Goal: Information Seeking & Learning: Find specific page/section

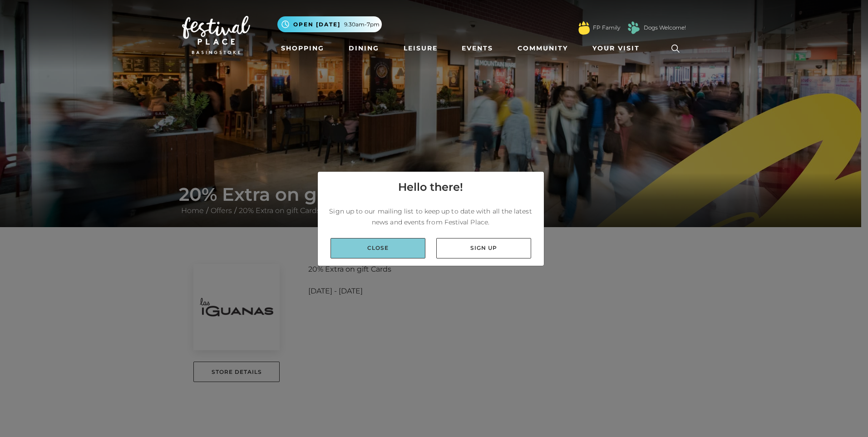
click at [372, 245] on link "Close" at bounding box center [377, 248] width 95 height 20
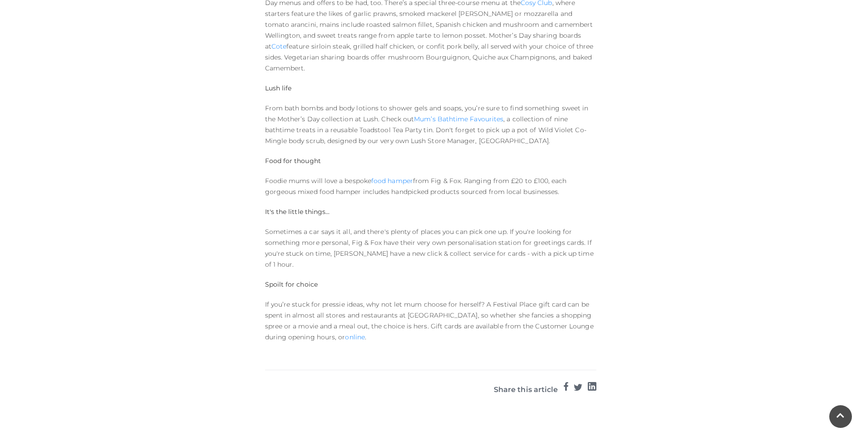
scroll to position [681, 0]
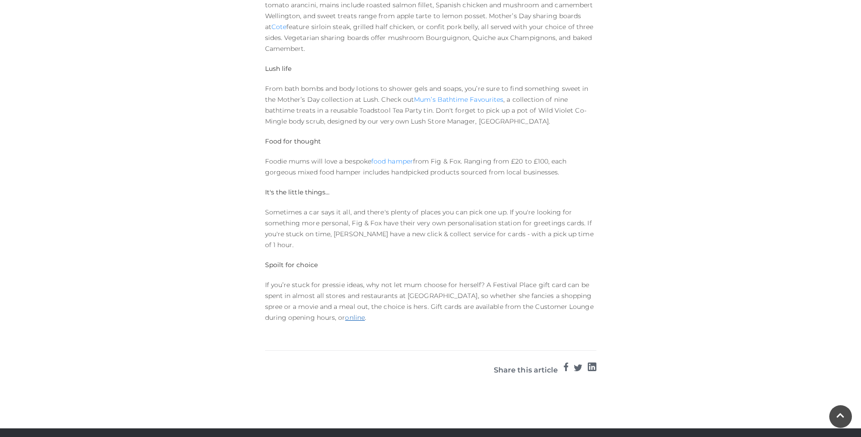
click at [345, 313] on link "online" at bounding box center [355, 317] width 20 height 8
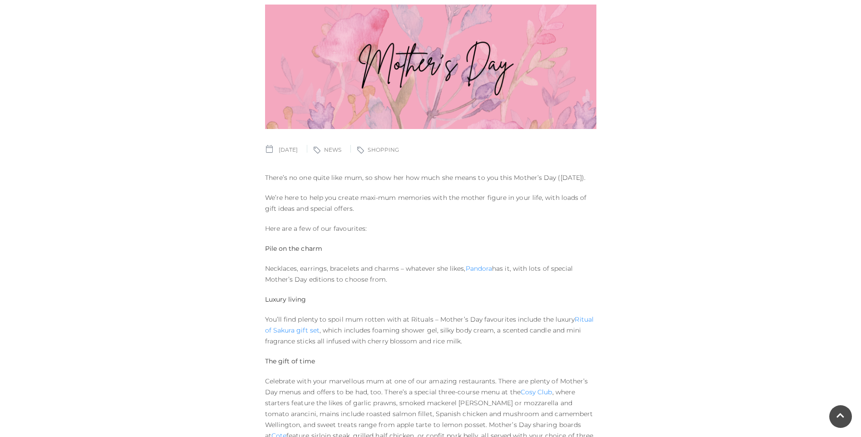
scroll to position [0, 0]
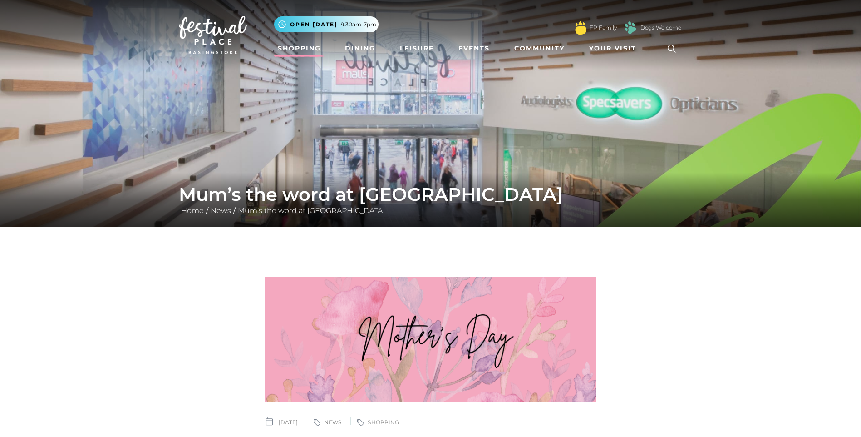
click at [298, 52] on link "Shopping" at bounding box center [299, 48] width 50 height 17
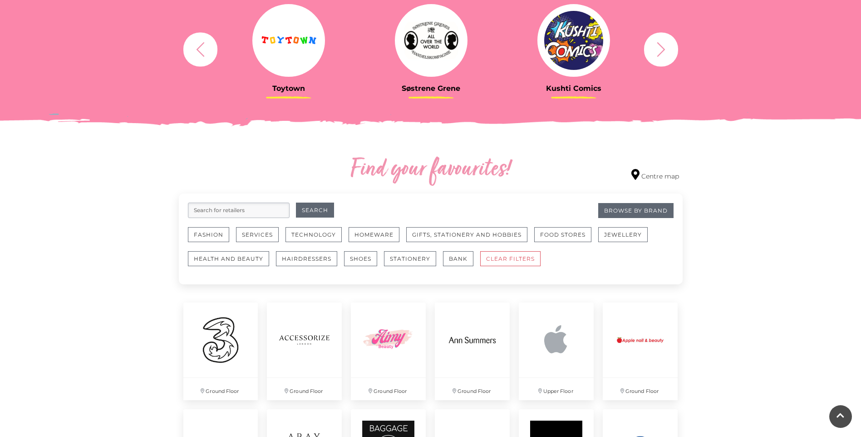
scroll to position [16, 0]
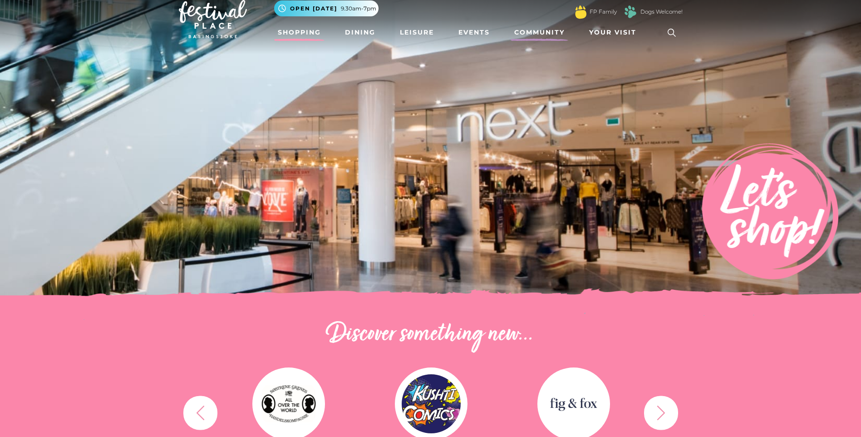
click at [528, 33] on link "Community" at bounding box center [540, 32] width 58 height 17
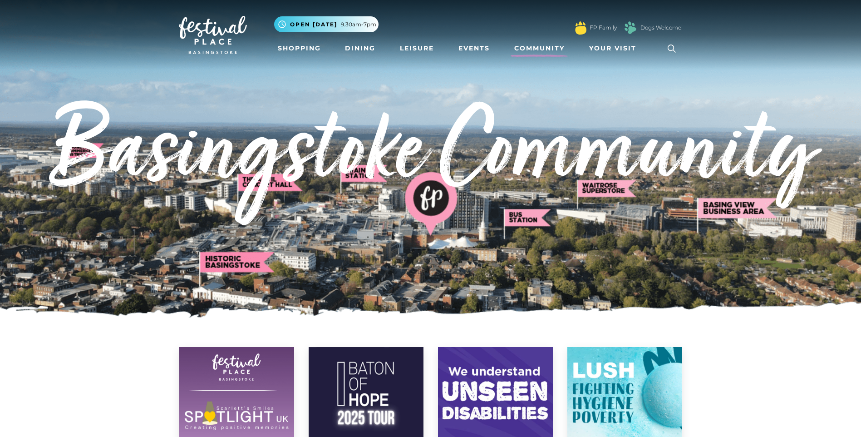
click at [667, 43] on icon at bounding box center [672, 49] width 14 height 14
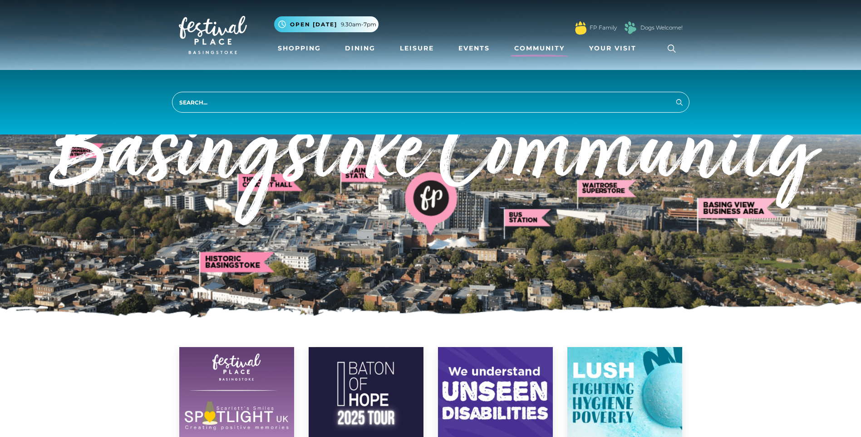
click at [366, 107] on input "search" at bounding box center [431, 102] width 518 height 21
type input "gift voucher"
click at [674, 96] on button "Search" at bounding box center [679, 101] width 11 height 11
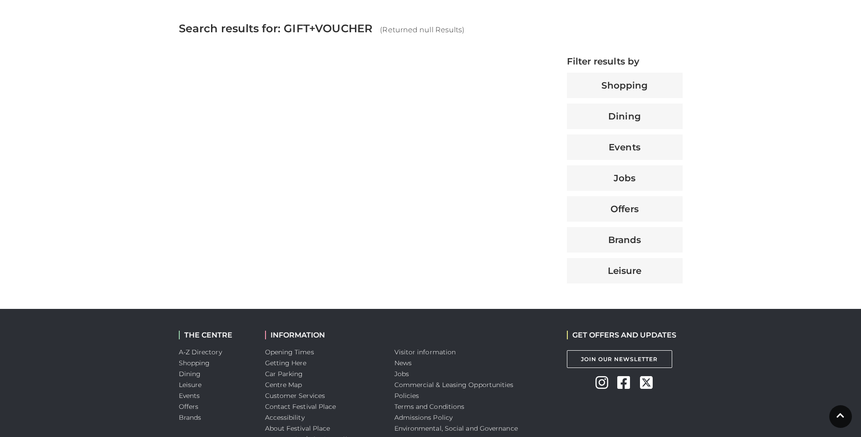
scroll to position [363, 0]
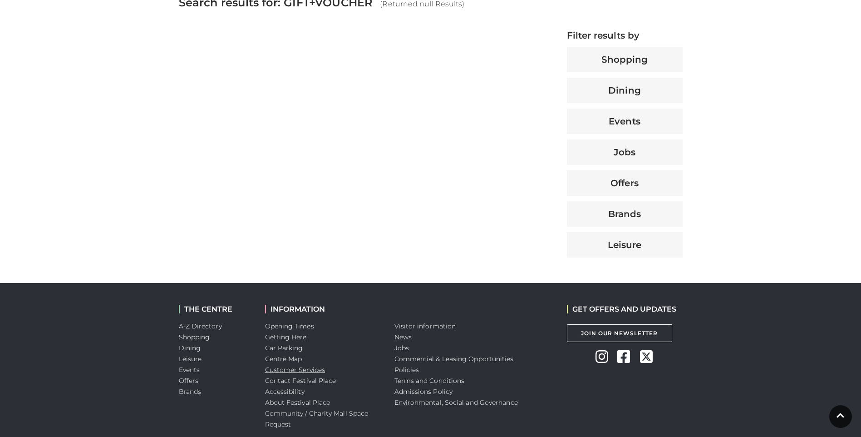
click at [286, 370] on link "Customer Services" at bounding box center [295, 369] width 60 height 8
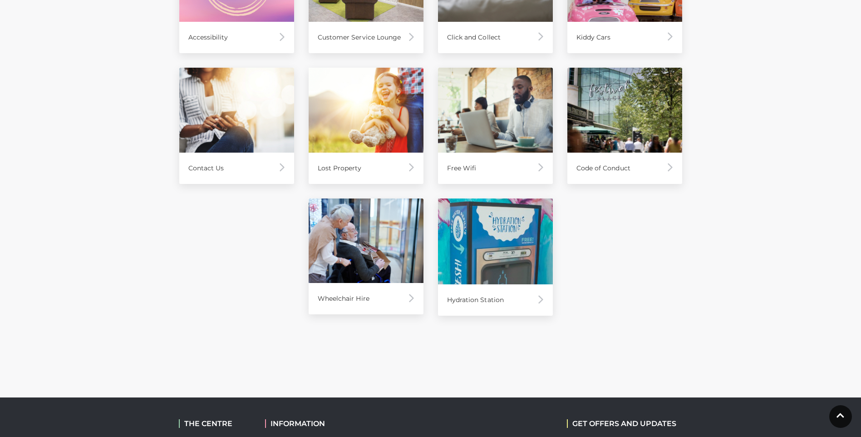
scroll to position [409, 0]
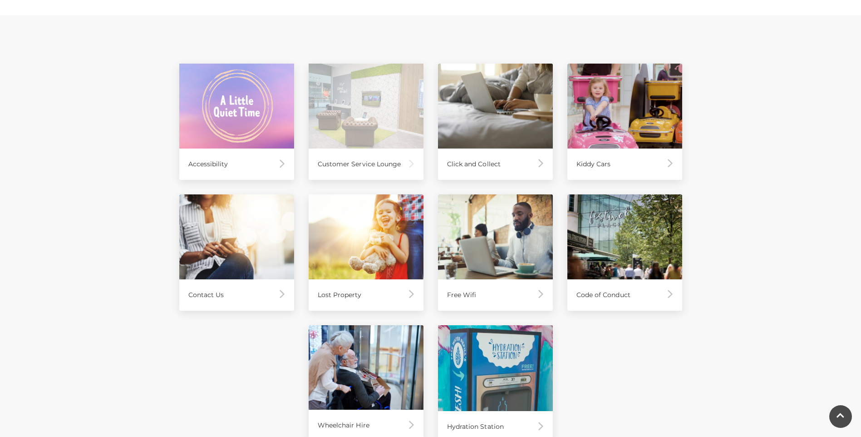
click at [377, 150] on div "Customer Service Lounge" at bounding box center [366, 163] width 115 height 31
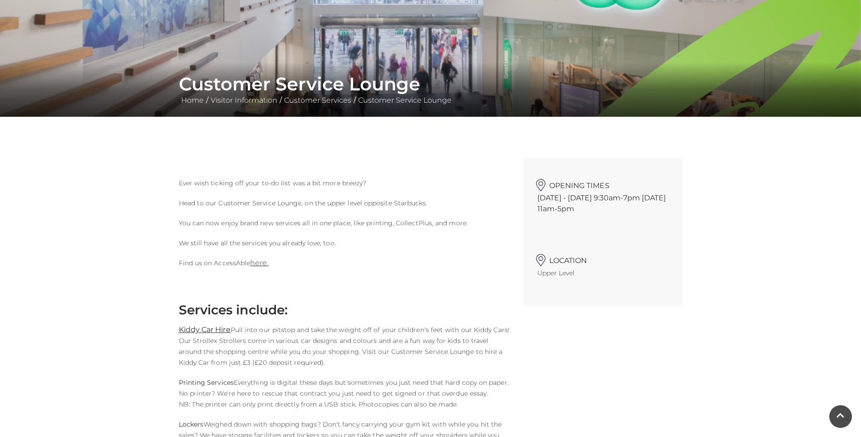
scroll to position [105, 0]
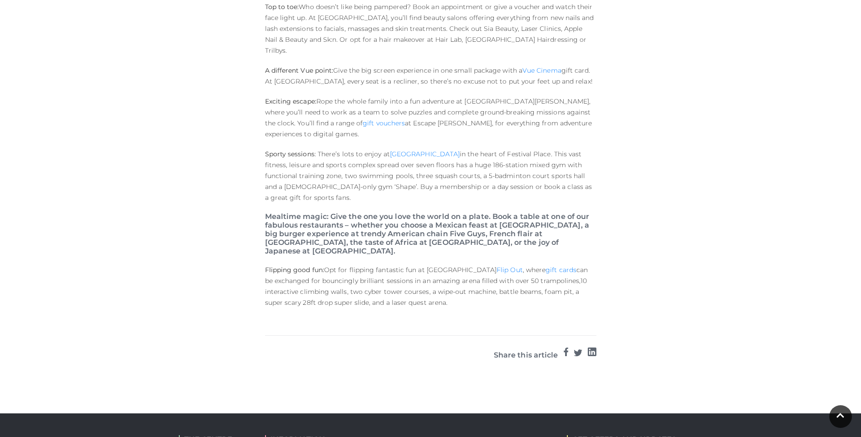
scroll to position [545, 0]
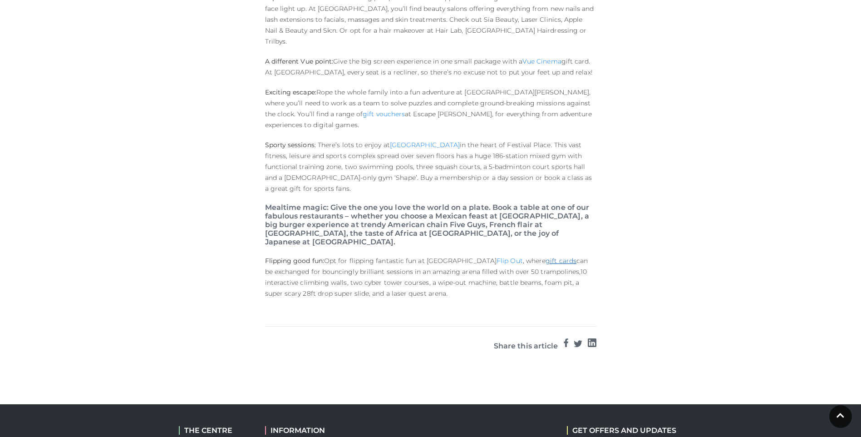
click at [549, 257] on link "gift cards" at bounding box center [561, 261] width 31 height 8
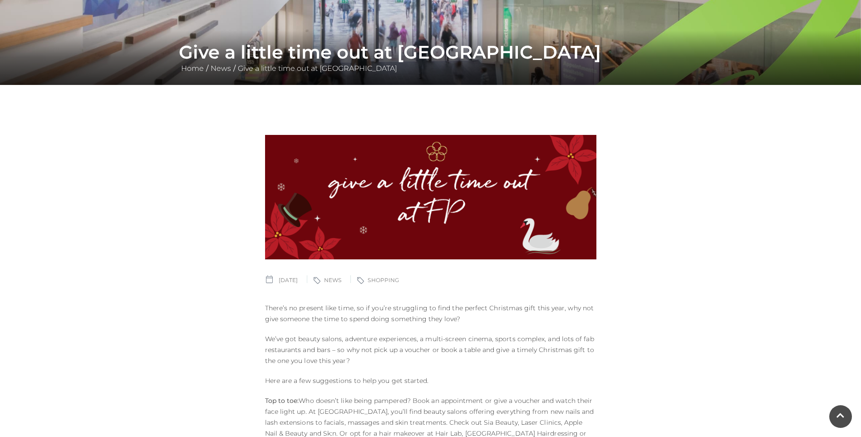
scroll to position [136, 0]
